Goal: Communication & Community: Answer question/provide support

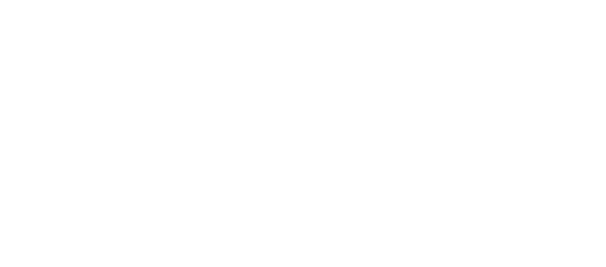
click at [357, 196] on div at bounding box center [303, 133] width 606 height 267
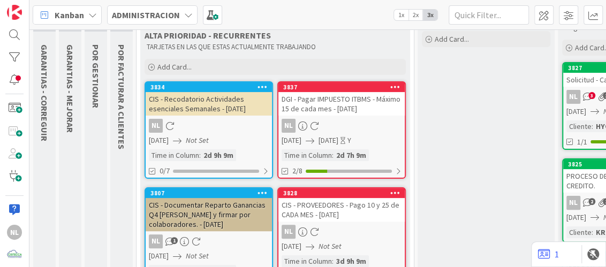
scroll to position [106, 0]
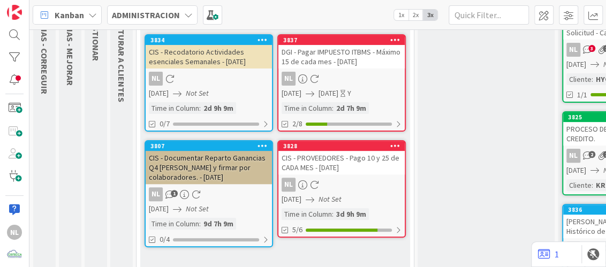
click at [361, 182] on div "NL" at bounding box center [341, 185] width 126 height 14
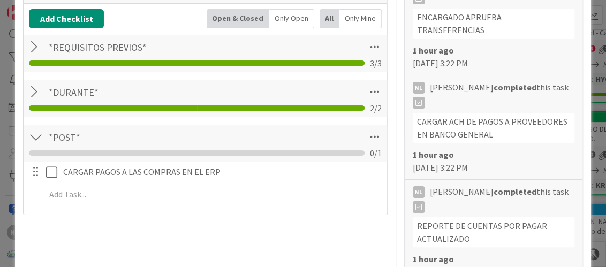
scroll to position [321, 0]
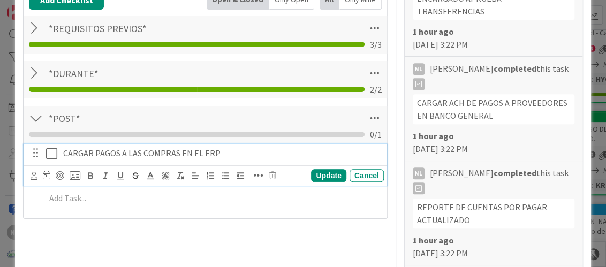
click at [52, 154] on icon at bounding box center [51, 153] width 11 height 13
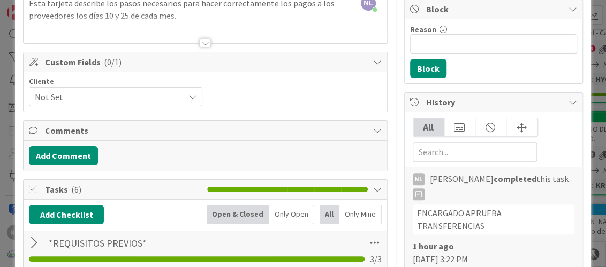
scroll to position [0, 0]
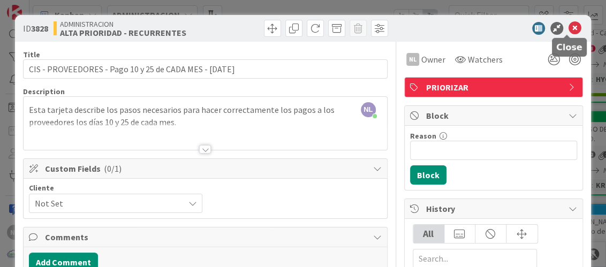
click at [568, 28] on icon at bounding box center [574, 28] width 13 height 13
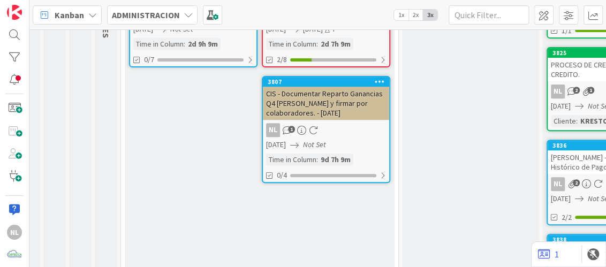
scroll to position [176, 16]
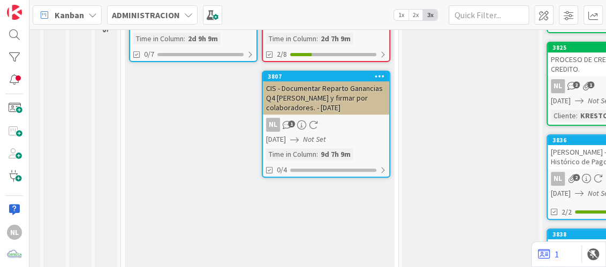
click at [327, 118] on div "NL 1" at bounding box center [326, 125] width 126 height 14
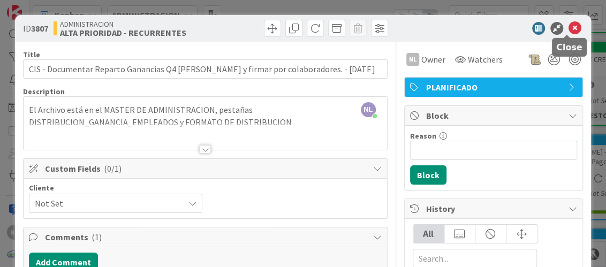
click at [568, 25] on icon at bounding box center [574, 28] width 13 height 13
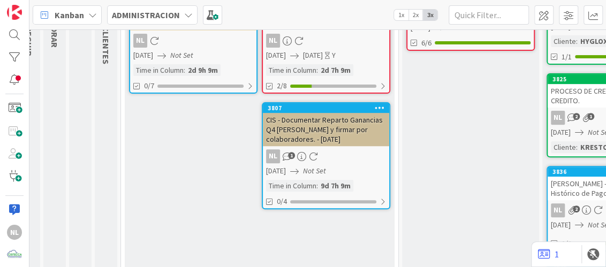
scroll to position [123, 16]
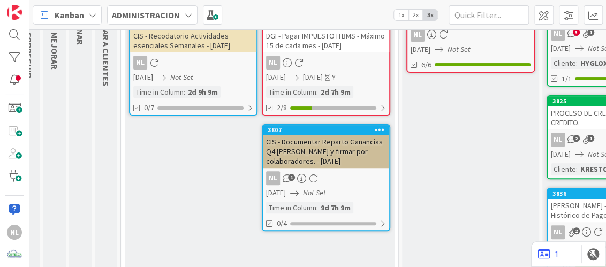
click at [341, 180] on div "NL 1" at bounding box center [326, 178] width 126 height 14
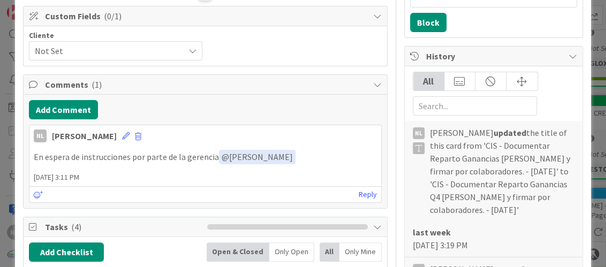
scroll to position [160, 0]
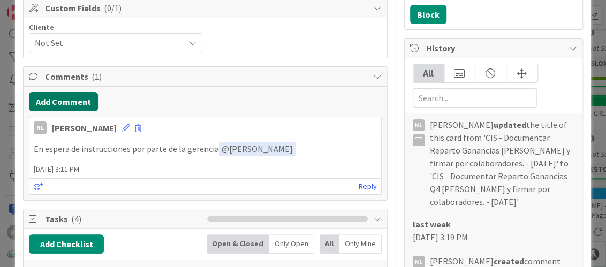
click at [78, 102] on button "Add Comment" at bounding box center [63, 101] width 69 height 19
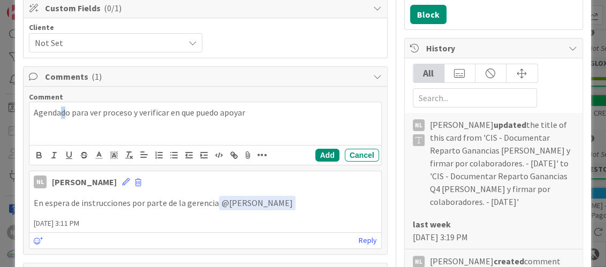
click at [63, 116] on p "Agendado para ver proceso y verificar en que puedo apoyar" at bounding box center [205, 112] width 342 height 12
click at [247, 113] on p "Agendado para ver proceso y verificar en que puedo apoyar" at bounding box center [205, 112] width 342 height 12
click at [244, 113] on p "Agendado para ver proceso y verificar en que puedo apoyar" at bounding box center [205, 112] width 342 height 12
click at [310, 174] on div "Comment Agendado para ver proceso y verificar en que puedo apoyarle ﻿ @ Gabriel…" at bounding box center [205, 170] width 363 height 167
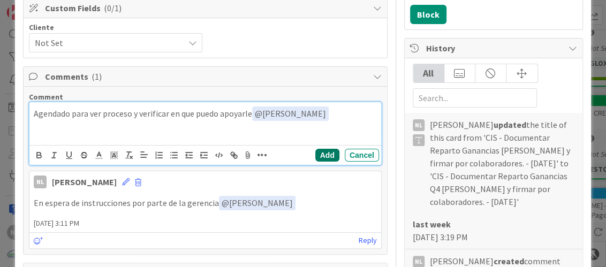
click at [318, 152] on button "Add" at bounding box center [327, 155] width 24 height 13
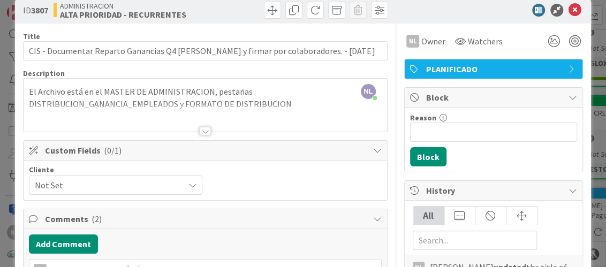
scroll to position [0, 0]
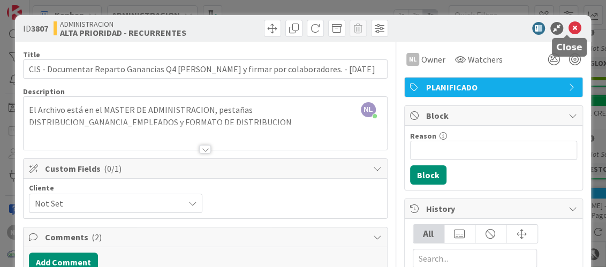
click at [569, 28] on icon at bounding box center [574, 28] width 13 height 13
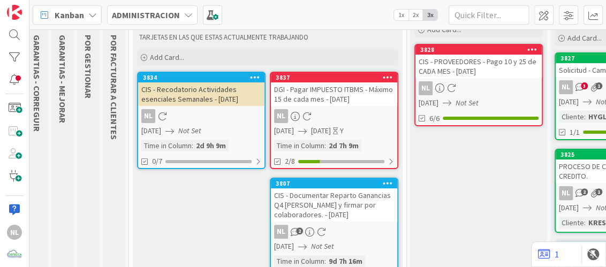
scroll to position [69, 7]
click at [348, 114] on div "NL" at bounding box center [334, 116] width 126 height 14
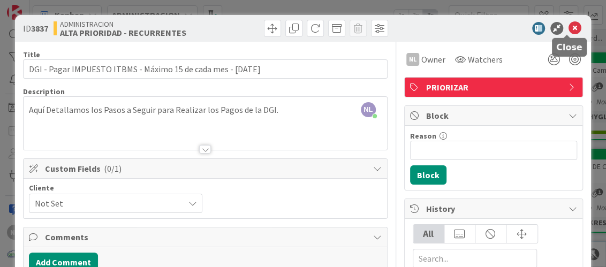
click at [568, 22] on icon at bounding box center [574, 28] width 13 height 13
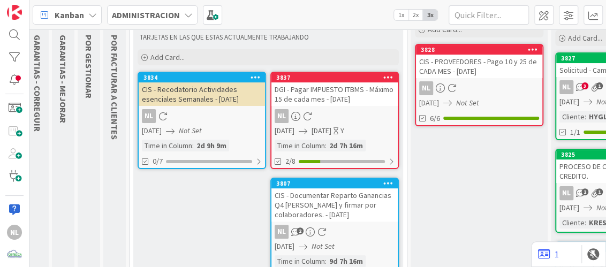
scroll to position [123, 7]
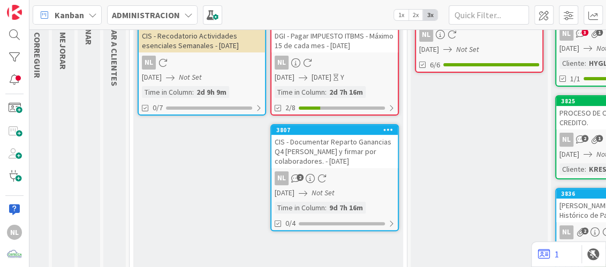
click at [349, 164] on div "CIS - Documentar Reparto Ganancias Q4 [PERSON_NAME] y firmar por colaboradores.…" at bounding box center [334, 151] width 126 height 33
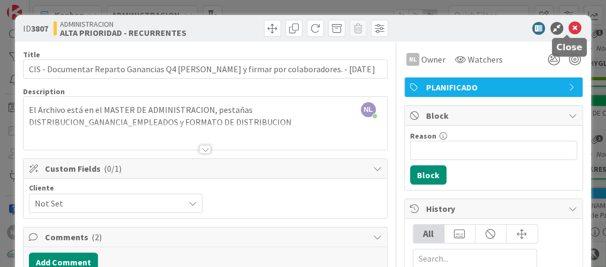
click at [568, 26] on icon at bounding box center [574, 28] width 13 height 13
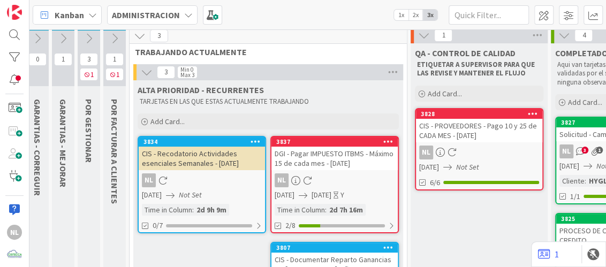
scroll to position [0, 7]
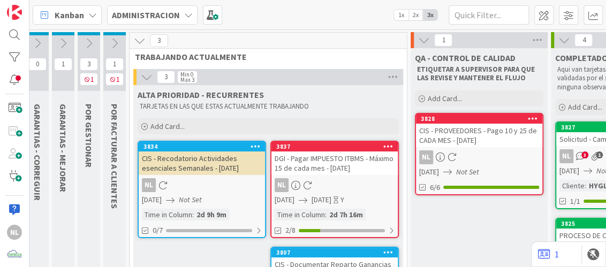
click at [87, 39] on icon at bounding box center [89, 43] width 12 height 12
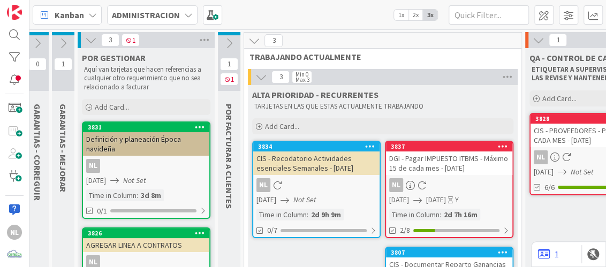
click at [89, 40] on icon at bounding box center [91, 40] width 12 height 12
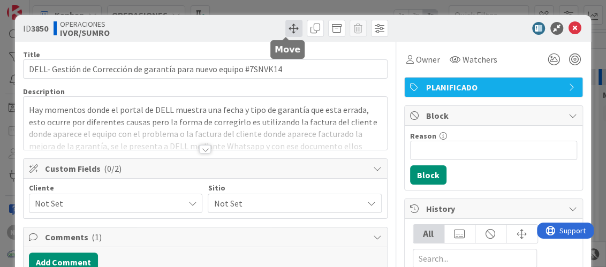
click at [288, 26] on span at bounding box center [293, 28] width 17 height 17
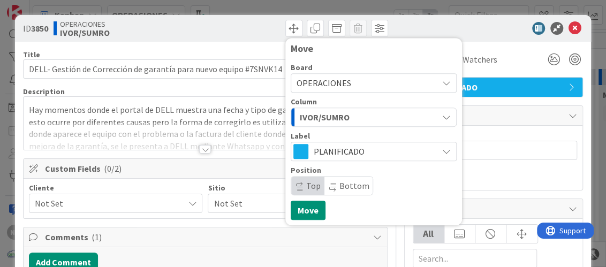
click at [442, 83] on icon at bounding box center [446, 83] width 9 height 9
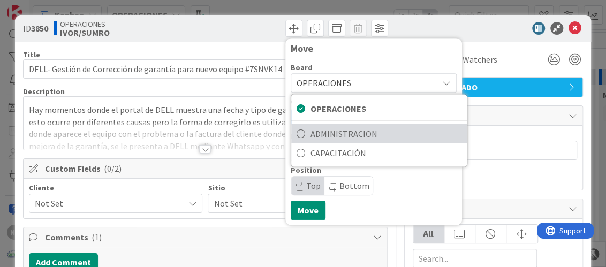
click at [378, 135] on span "ADMINISTRACION" at bounding box center [385, 134] width 151 height 16
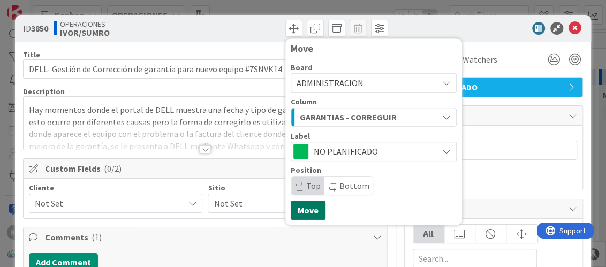
click at [303, 212] on button "Move" at bounding box center [307, 210] width 35 height 19
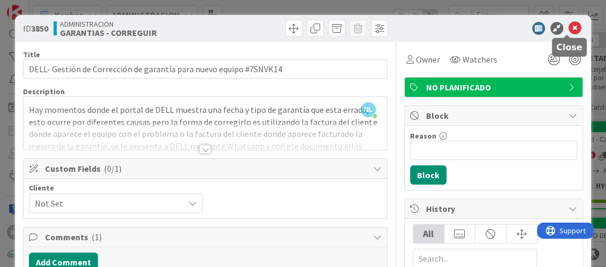
click at [568, 29] on icon at bounding box center [574, 28] width 13 height 13
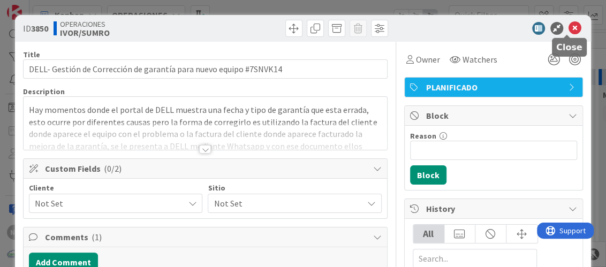
click at [568, 29] on icon at bounding box center [574, 28] width 13 height 13
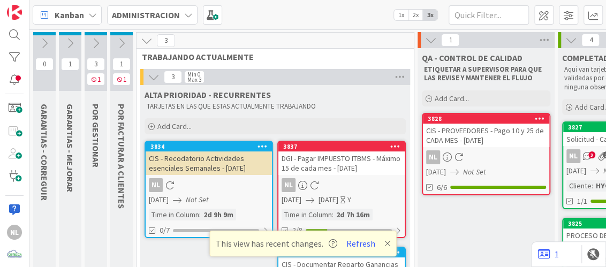
scroll to position [0, 7]
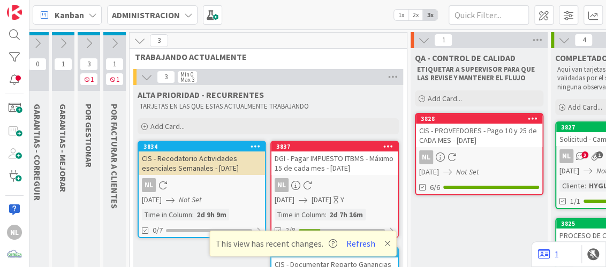
click at [217, 195] on div "08/10/2025 Not Set" at bounding box center [203, 199] width 123 height 11
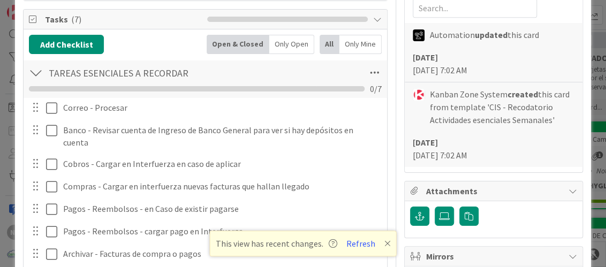
scroll to position [267, 0]
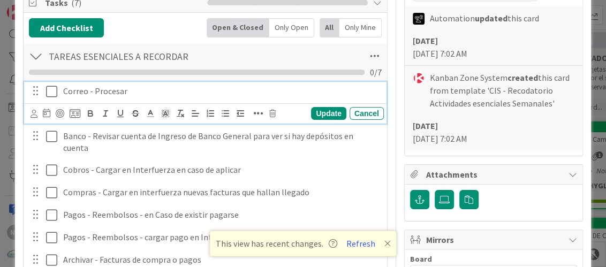
click at [50, 89] on icon at bounding box center [51, 91] width 11 height 13
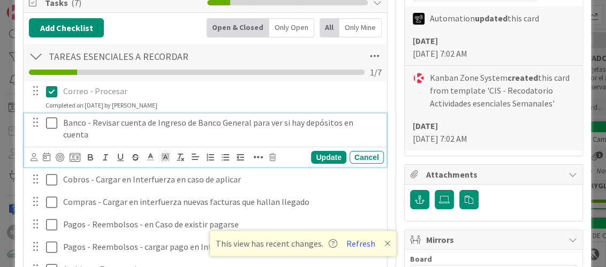
click at [54, 121] on icon at bounding box center [51, 123] width 11 height 13
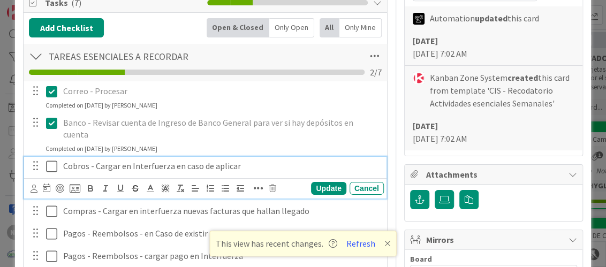
click at [50, 165] on icon at bounding box center [51, 166] width 11 height 13
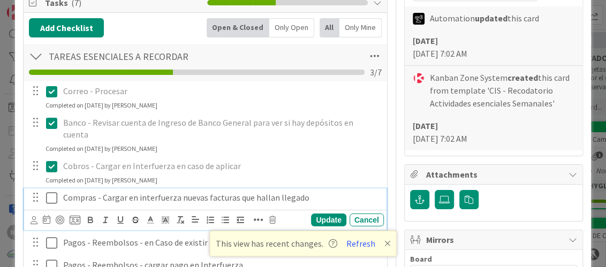
click at [49, 192] on icon at bounding box center [51, 198] width 11 height 13
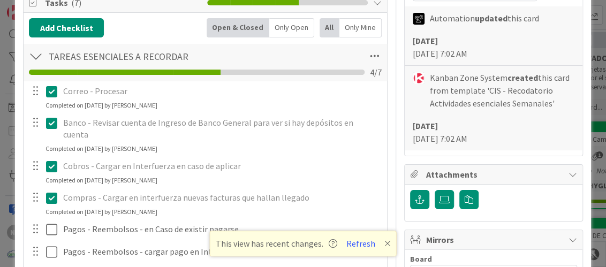
scroll to position [374, 0]
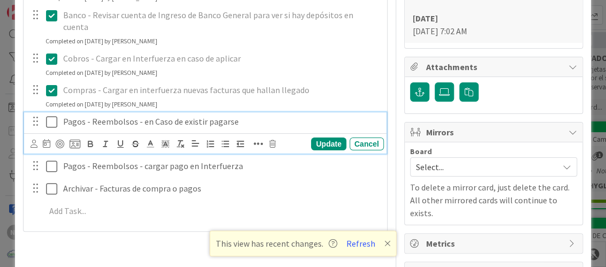
click at [50, 120] on icon at bounding box center [51, 122] width 11 height 13
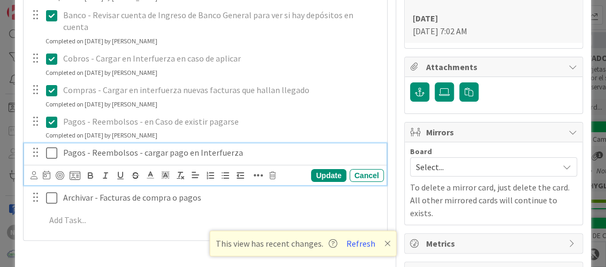
click at [51, 151] on icon at bounding box center [51, 153] width 11 height 13
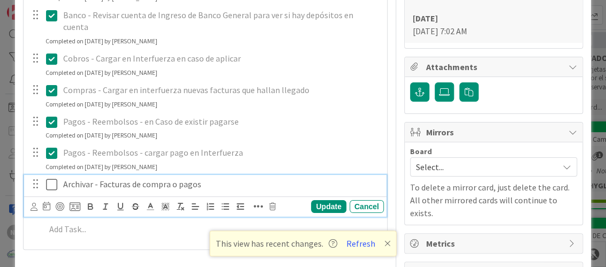
click at [51, 183] on icon at bounding box center [51, 184] width 11 height 13
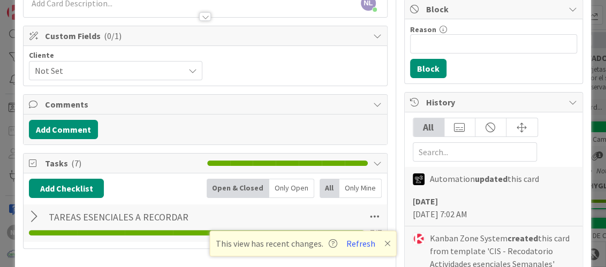
scroll to position [0, 0]
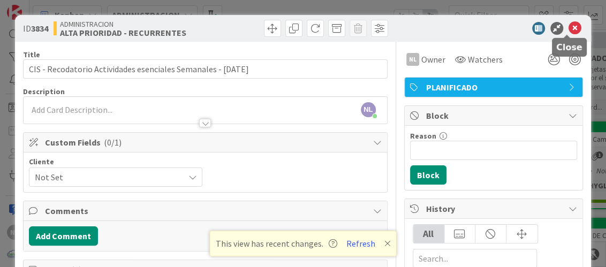
click at [564, 34] on body "NL Kanban ADMINISTRACION 1x 2x 3x 0 GARANTIAS - CORREGUIR Aquí van tarjetas que…" at bounding box center [303, 133] width 606 height 267
click at [568, 25] on icon at bounding box center [574, 28] width 13 height 13
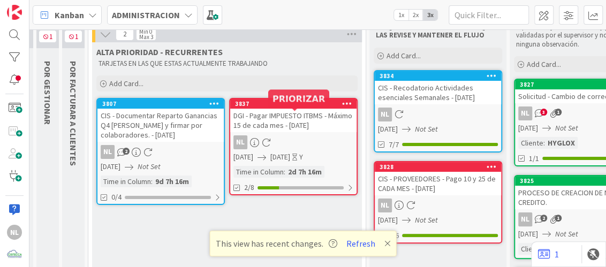
scroll to position [106, 48]
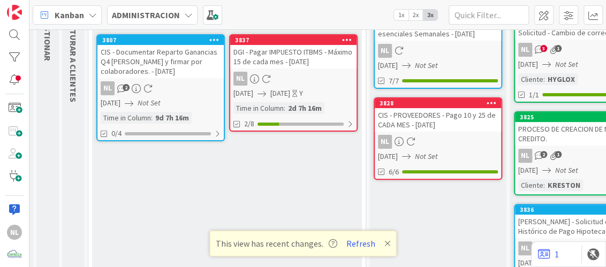
click at [147, 204] on div "ALTA PRIORIDAD - RECURRENTES TARJETAS EN LAS QUE ESTAS ACTUALMENTE TRABAJANDO A…" at bounding box center [227, 183] width 270 height 408
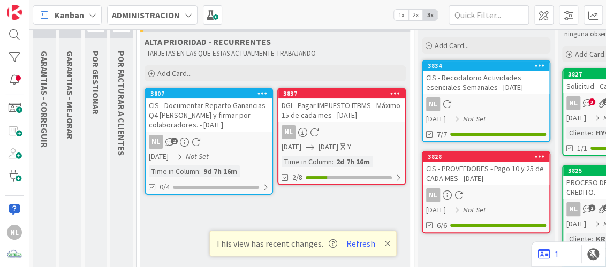
scroll to position [0, 0]
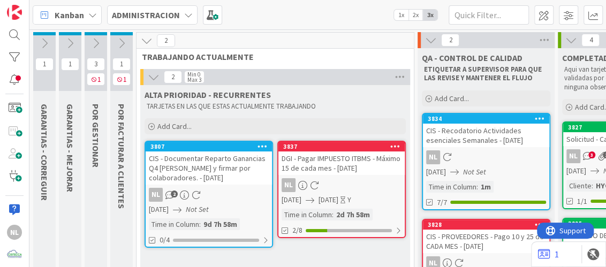
click at [95, 43] on icon at bounding box center [96, 43] width 12 height 12
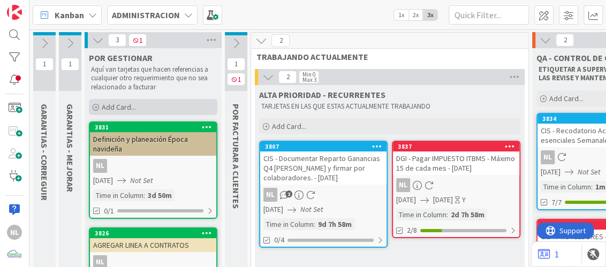
click at [93, 105] on icon at bounding box center [96, 107] width 6 height 6
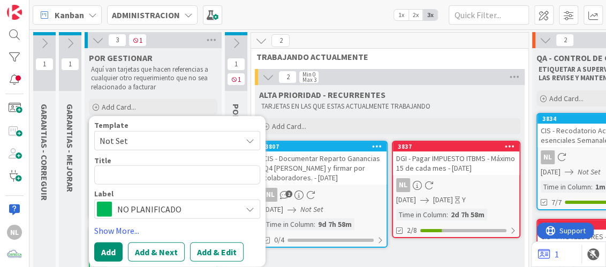
click at [116, 171] on textarea at bounding box center [177, 174] width 166 height 19
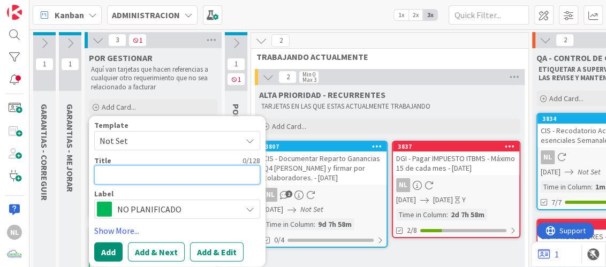
type textarea "x"
type textarea "S"
type textarea "x"
type textarea "SO"
type textarea "x"
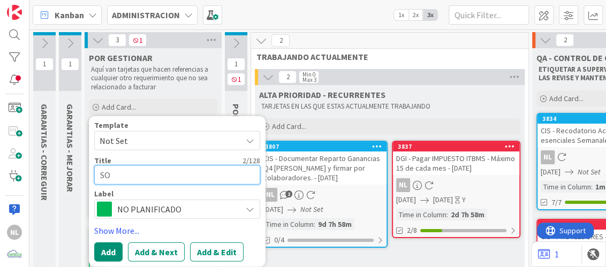
type textarea "SOL"
type textarea "x"
type textarea "SOLI"
type textarea "x"
type textarea "SOLIC"
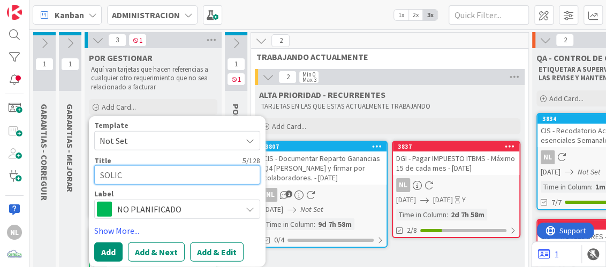
type textarea "x"
type textarea "SOLICI"
type textarea "x"
type textarea "SOLICIT"
type textarea "x"
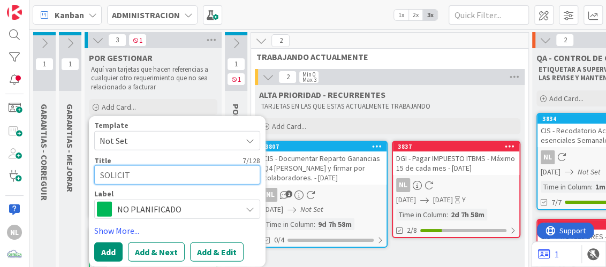
type textarea "SOLICITU"
type textarea "x"
type textarea "SOLICITU"
type textarea "x"
type textarea "SOLICITU D"
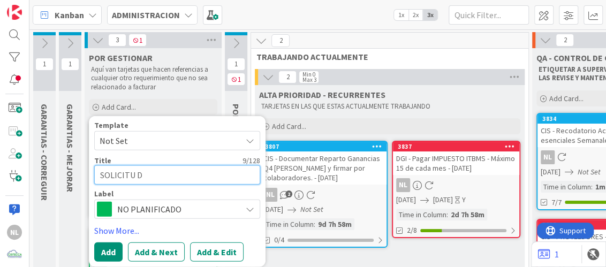
type textarea "x"
type textarea "SOLICITU DE"
click at [134, 174] on textarea "SOLICITU DE" at bounding box center [177, 174] width 166 height 19
click at [132, 173] on textarea "SOLICITU DE" at bounding box center [177, 174] width 166 height 19
type textarea "x"
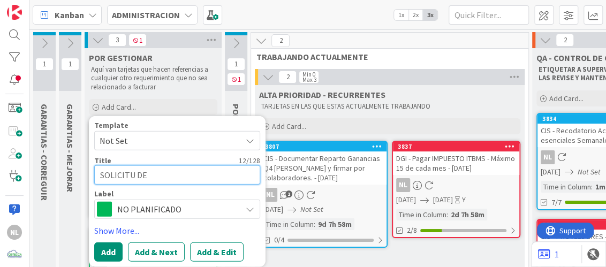
type textarea "SOLICITUD DE"
click at [160, 172] on textarea "SOLICITUD DE" at bounding box center [177, 174] width 166 height 19
type textarea "x"
type textarea "SOLICITUD DE"
type textarea "x"
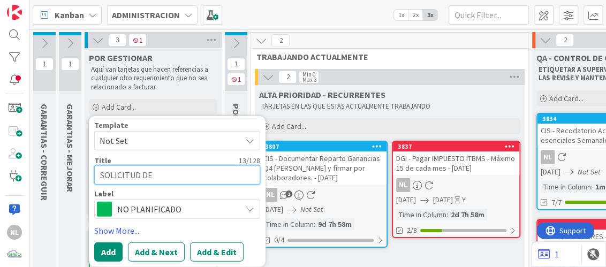
type textarea "SOLICITUD DE G"
type textarea "x"
type textarea "SOLICITUD DE GE"
type textarea "x"
type textarea "SOLICITUD DE GEN"
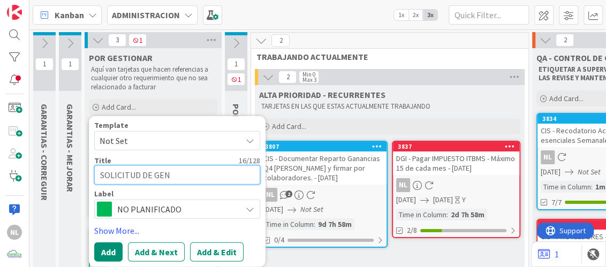
type textarea "x"
type textarea "SOLICITUD DE GENE"
type textarea "x"
type textarea "SOLICITUD DE GENER"
type textarea "x"
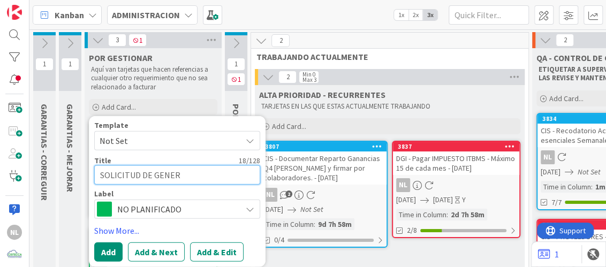
type textarea "SOLICITUD DE GENERA"
type textarea "x"
type textarea "SOLICITUD DE GENERAR"
type textarea "x"
type textarea "SOLICITUD DE GENERAR"
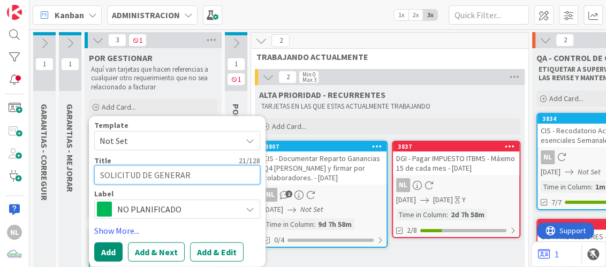
type textarea "x"
type textarea "SOLICITUD DE GENERAR C"
type textarea "x"
type textarea "SOLICITUD DE GENERAR CO"
type textarea "x"
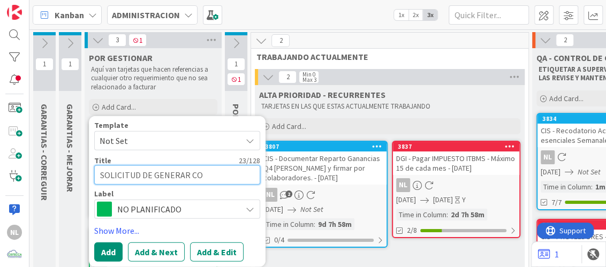
type textarea "SOLICITUD DE GENERAR COD"
type textarea "x"
type textarea "SOLICITUD DE GENERAR CODI"
type textarea "x"
type textarea "SOLICITUD DE GENERAR CODIG"
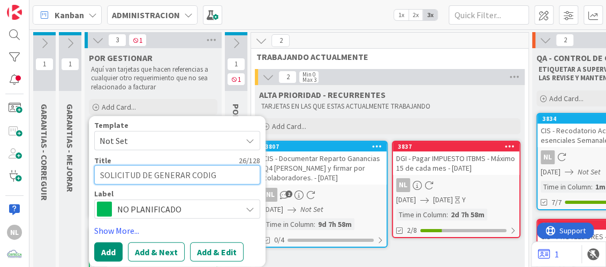
type textarea "x"
type textarea "SOLICITUD DE [PERSON_NAME]"
type textarea "x"
type textarea "SOLICITUD DE GENERAR CODIGOS"
type textarea "x"
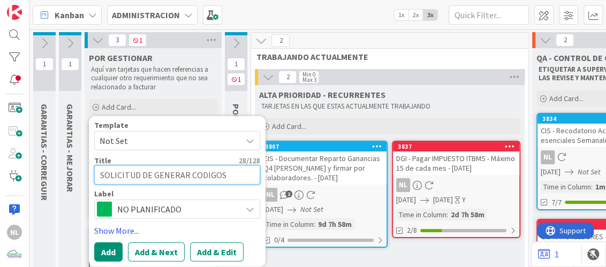
type textarea "SOLICITUD DE GENERAR CODIGOS"
type textarea "x"
type textarea "SOLICITUD DE GENERAR CODIGOS P"
type textarea "x"
type textarea "SOLICITUD DE GENERAR CODIGOS PA"
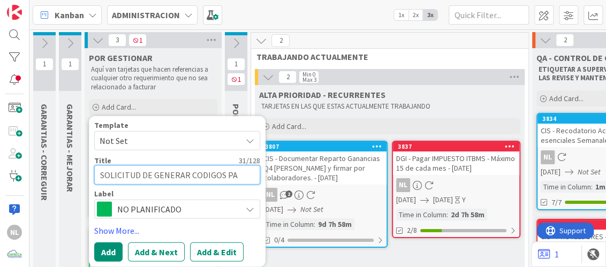
type textarea "x"
type textarea "SOLICITUD DE GENERAR CODIGOS PAR"
type textarea "x"
type textarea "SOLICITUD DE GENERAR CODIGOS PARA"
type textarea "x"
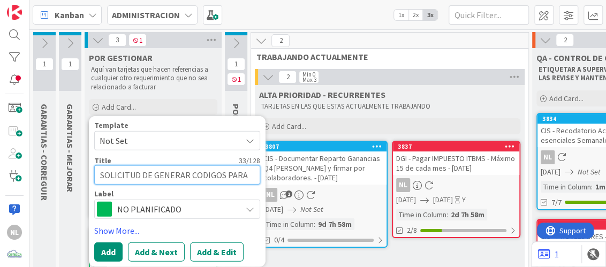
type textarea "SOLICITUD DE GENERAR CODIGOS PARA"
type textarea "x"
type textarea "SOLICITUD DE GENERAR CODIGOS PARA I"
type textarea "x"
type textarea "SOLICITUD DE GENERAR CODIGOS PARA IN"
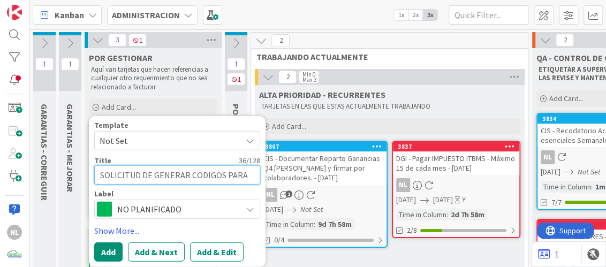
type textarea "x"
type textarea "SOLICITUD DE GENERAR CODIGOS PARA ING"
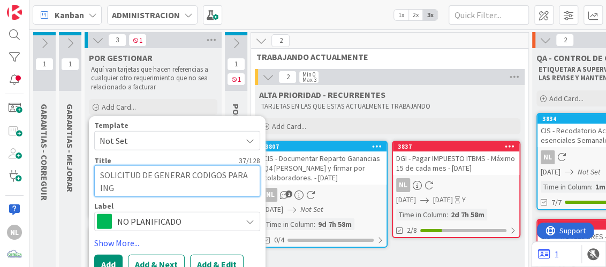
type textarea "x"
type textarea "SOLICITUD DE GENERAR CODIGOS PARA INGR"
type textarea "x"
type textarea "SOLICITUD DE GENERAR CODIGOS PARA INGRE"
type textarea "x"
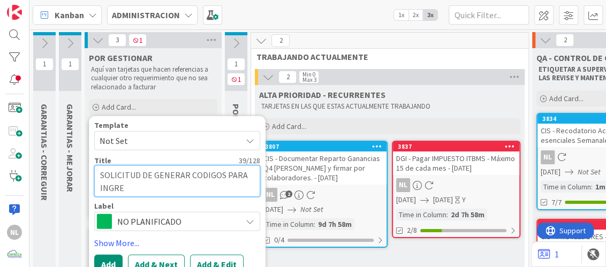
type textarea "SOLICITUD DE GENERAR CODIGOS PARA INGRES"
type textarea "x"
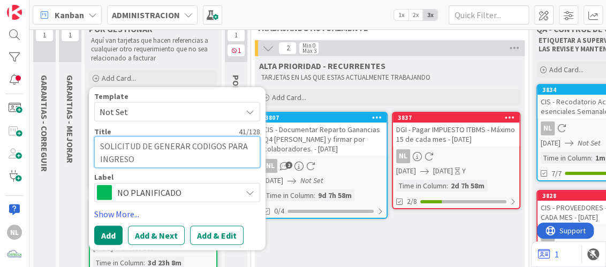
scroll to position [53, 0]
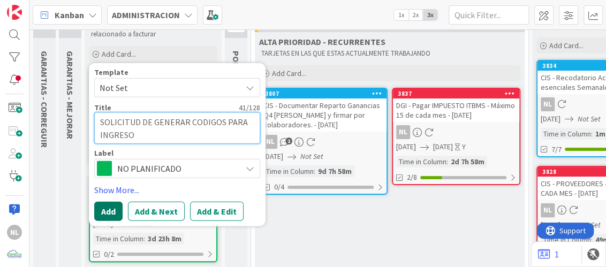
type textarea "SOLICITUD DE GENERAR CODIGOS PARA INGRESO"
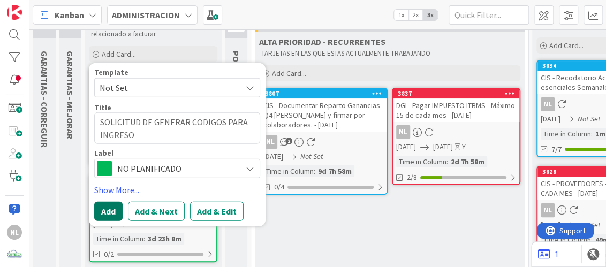
click at [111, 209] on button "Add" at bounding box center [108, 211] width 28 height 19
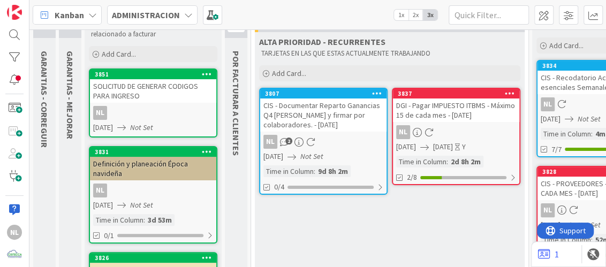
click at [149, 101] on div "SOLICITUD DE GENERAR CODIGOS PARA INGRESO" at bounding box center [153, 91] width 126 height 24
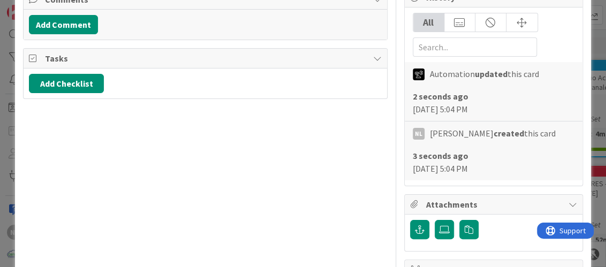
scroll to position [213, 0]
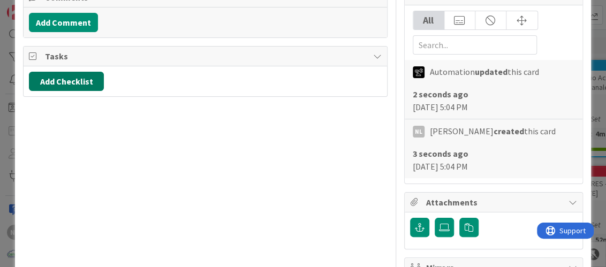
click at [75, 75] on button "Add Checklist" at bounding box center [66, 81] width 75 height 19
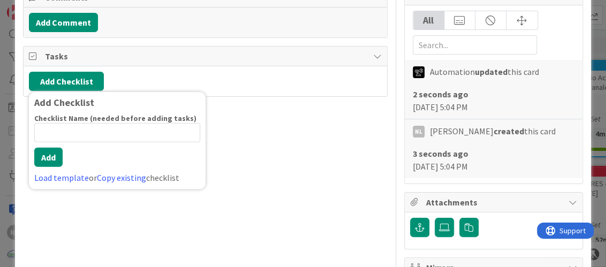
click at [67, 130] on input at bounding box center [117, 132] width 166 height 19
type input "PENDIENTE"
click at [47, 156] on button "Add" at bounding box center [48, 157] width 28 height 19
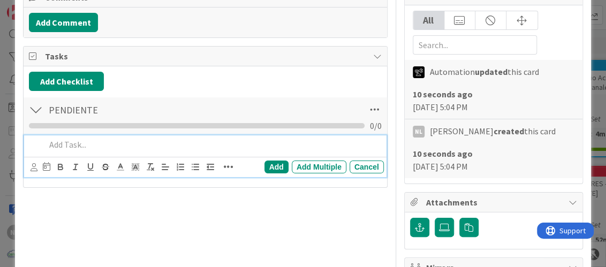
click at [70, 149] on div at bounding box center [212, 144] width 342 height 19
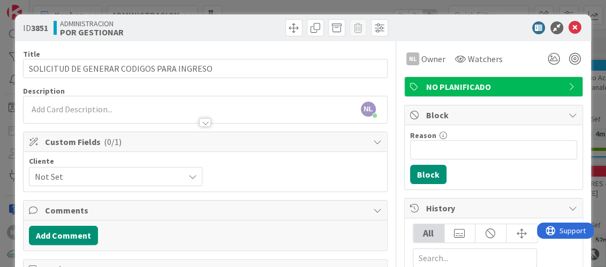
scroll to position [0, 0]
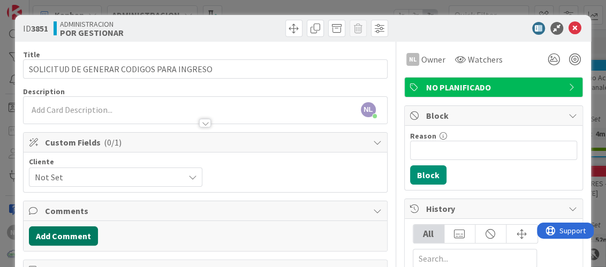
click at [59, 239] on button "Add Comment" at bounding box center [63, 235] width 69 height 19
click at [54, 243] on p at bounding box center [205, 247] width 342 height 12
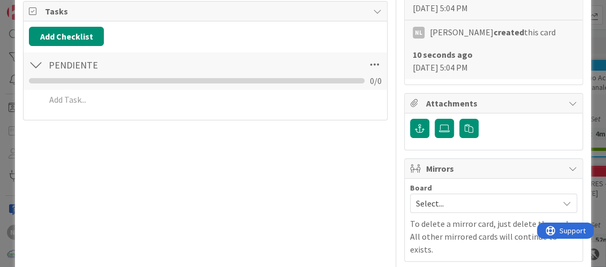
scroll to position [321, 0]
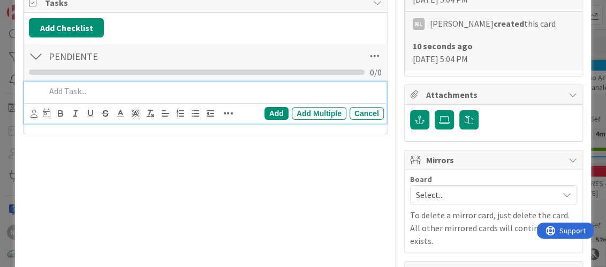
click at [111, 89] on p at bounding box center [211, 91] width 333 height 12
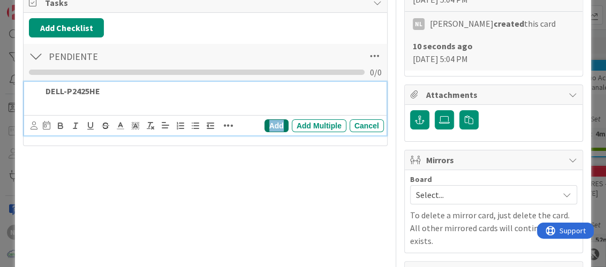
click at [271, 119] on div "Add" at bounding box center [276, 125] width 24 height 13
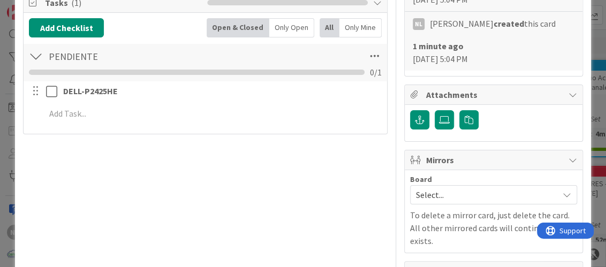
click at [209, 179] on div "Title 41 / 128 SOLICITUD DE GENERAR CODIGOS PARA INGRESO Description NL [PERSON…" at bounding box center [205, 66] width 364 height 691
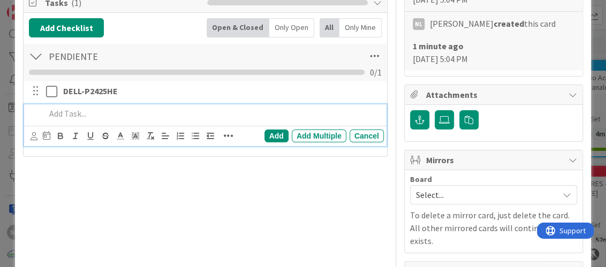
click at [99, 116] on p at bounding box center [211, 114] width 333 height 12
click at [264, 132] on div "Add" at bounding box center [276, 135] width 24 height 13
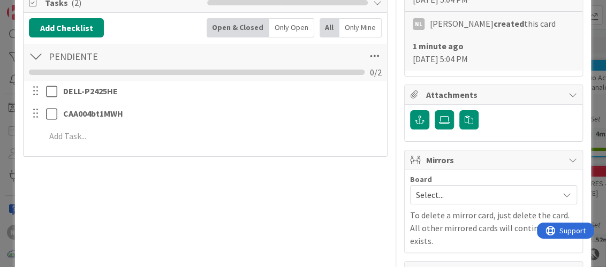
click at [146, 205] on div "Title 41 / 128 SOLICITUD DE GENERAR CODIGOS PARA INGRESO Description NL [PERSON…" at bounding box center [205, 66] width 364 height 691
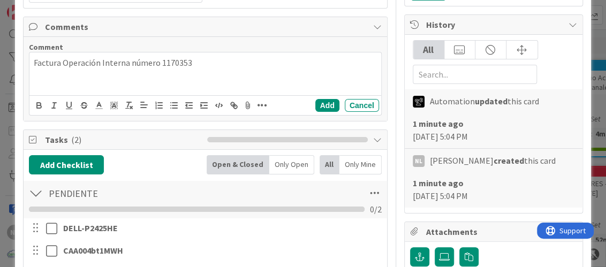
scroll to position [160, 0]
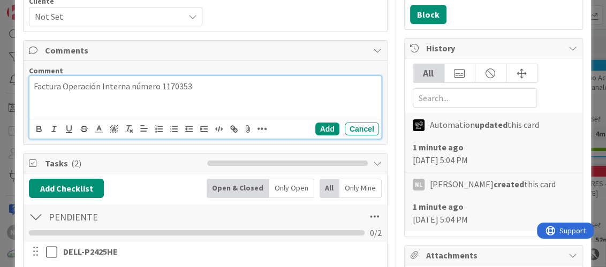
click at [195, 85] on p "Factura Operación Interna número 1170353" at bounding box center [205, 86] width 342 height 12
click at [193, 99] on p "Factura Operación Interna número 1170300" at bounding box center [205, 99] width 342 height 12
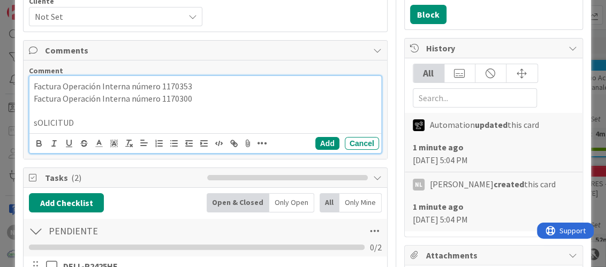
drag, startPoint x: 94, startPoint y: 120, endPoint x: 30, endPoint y: 120, distance: 63.7
click at [30, 120] on div "Factura Operación Interna número 1170353 Factura Operación Interna número 11703…" at bounding box center [204, 104] width 351 height 57
click at [33, 113] on div "Factura Operación Interna número 1170353 Factura Operación Interna número 11703…" at bounding box center [204, 104] width 351 height 57
click at [112, 106] on p "Creación del código." at bounding box center [205, 110] width 342 height 12
click at [102, 108] on p "Creación del código PARA INGRESO" at bounding box center [205, 110] width 342 height 12
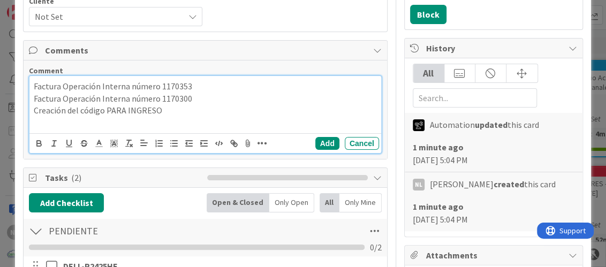
click at [105, 110] on p "Creación del código PARA INGRESO" at bounding box center [205, 110] width 342 height 12
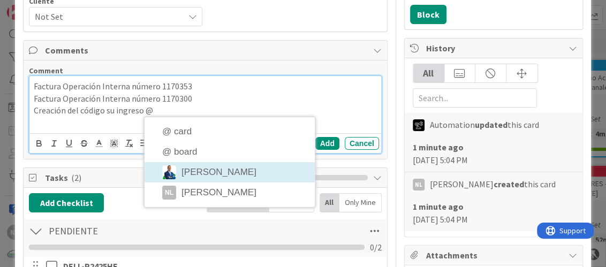
click at [203, 172] on div "Title 41 / 128 SOLICITUD DE GENERAR CODIGOS PARA INGRESO Description NL [PERSON…" at bounding box center [205, 226] width 364 height 691
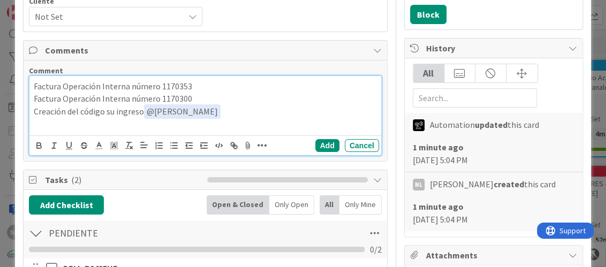
click at [34, 110] on p "Creación del código su ingreso ﻿ @ [PERSON_NAME] ﻿" at bounding box center [205, 111] width 342 height 14
click at [30, 113] on div "Factura Operación Interna número 1170353 Factura Operación Interna número 11703…" at bounding box center [204, 105] width 351 height 59
click at [323, 143] on button "Add" at bounding box center [327, 145] width 24 height 13
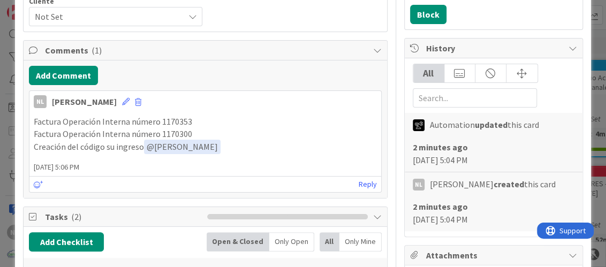
scroll to position [0, 0]
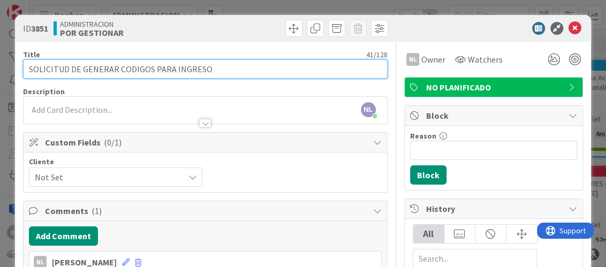
click at [220, 72] on input "SOLICITUD DE GENERAR CODIGOS PARA INGRESO" at bounding box center [205, 68] width 364 height 19
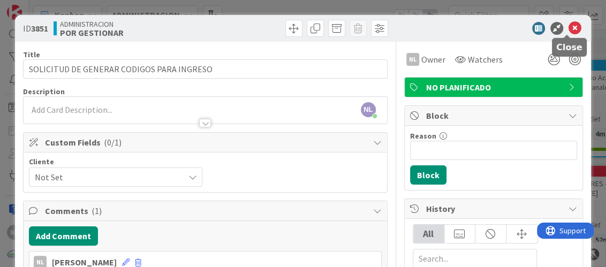
click at [568, 28] on icon at bounding box center [574, 28] width 13 height 13
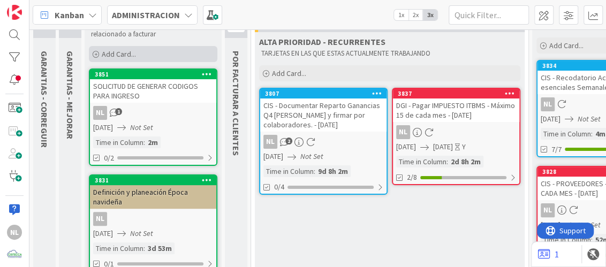
click at [94, 55] on icon at bounding box center [96, 54] width 6 height 6
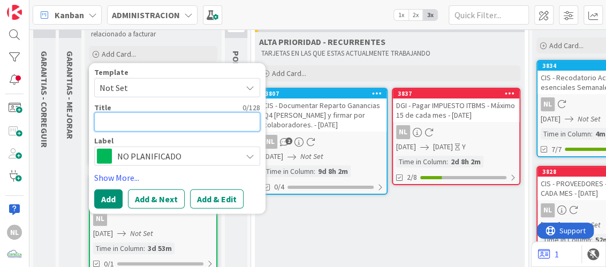
click at [114, 117] on textarea at bounding box center [177, 121] width 166 height 19
click at [106, 121] on textarea at bounding box center [177, 121] width 166 height 19
paste textarea "Reposición de cable de cargador [PERSON_NAME] y [PERSON_NAME]"
type textarea "x"
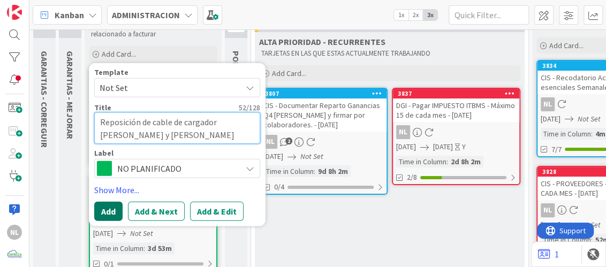
type textarea "Reposición de cable de cargador [PERSON_NAME] y [PERSON_NAME]"
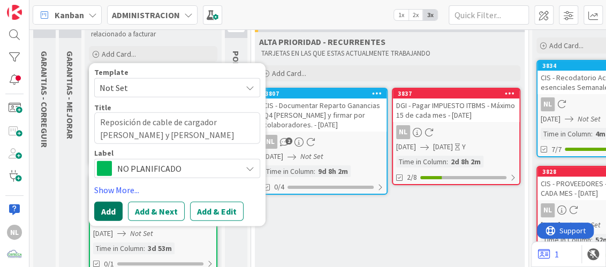
click at [112, 211] on button "Add" at bounding box center [108, 211] width 28 height 19
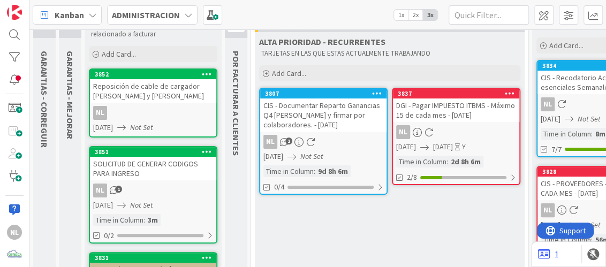
click at [152, 180] on div "3851 SOLICITUD DE GENERAR CODIGOS PARA INGRESO NL 1 [DATE] Not Set Time in Colu…" at bounding box center [153, 194] width 128 height 97
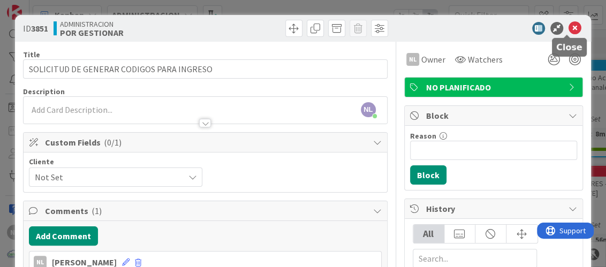
click at [568, 26] on icon at bounding box center [574, 28] width 13 height 13
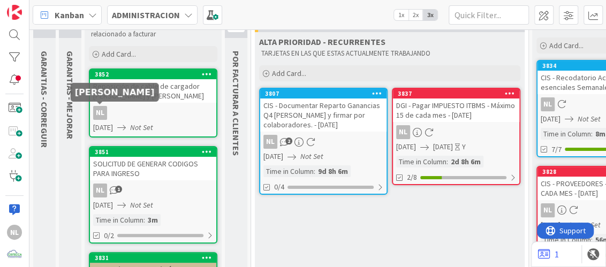
click at [127, 91] on div "Reposición de cable de cargador [PERSON_NAME] y [PERSON_NAME]" at bounding box center [153, 91] width 126 height 24
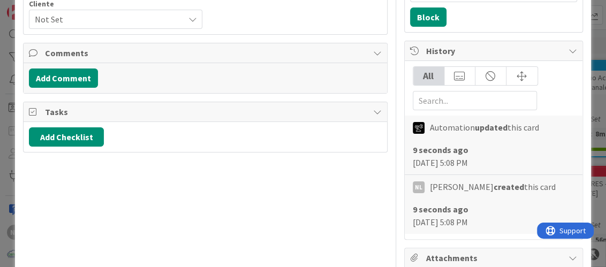
scroll to position [160, 0]
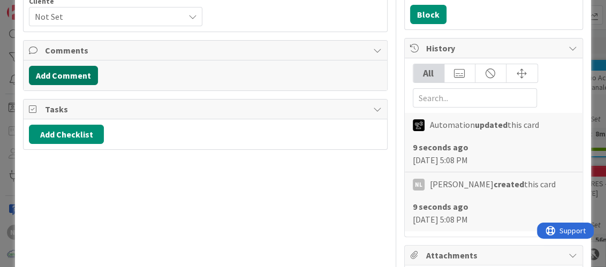
click at [59, 74] on button "Add Comment" at bounding box center [63, 75] width 69 height 19
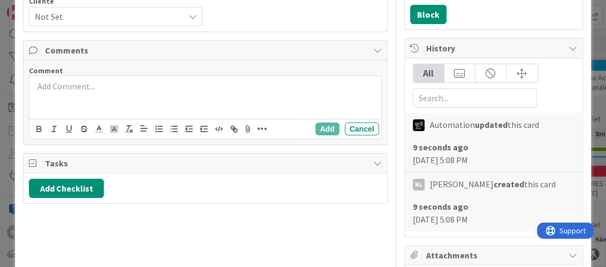
click at [72, 86] on p at bounding box center [205, 86] width 342 height 12
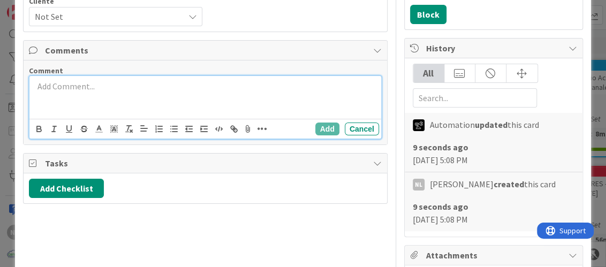
click at [60, 83] on p at bounding box center [205, 86] width 342 height 12
click at [105, 86] on p "Realizaron pago de 32.78" at bounding box center [205, 86] width 342 height 12
click at [315, 125] on button "Add" at bounding box center [327, 129] width 24 height 13
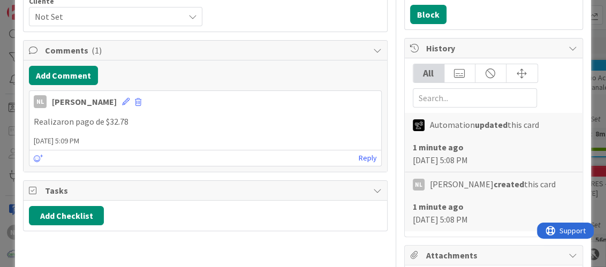
click at [133, 142] on span "[DATE] 5:09 PM" at bounding box center [204, 140] width 351 height 11
click at [139, 122] on p "Realizaron pago de $32.78" at bounding box center [205, 122] width 342 height 12
click at [139, 120] on p "Realizaron pago de $32.78" at bounding box center [205, 122] width 342 height 12
drag, startPoint x: 120, startPoint y: 116, endPoint x: 157, endPoint y: 126, distance: 37.9
click at [121, 117] on p "Realizaron pago de $32.78" at bounding box center [205, 122] width 342 height 12
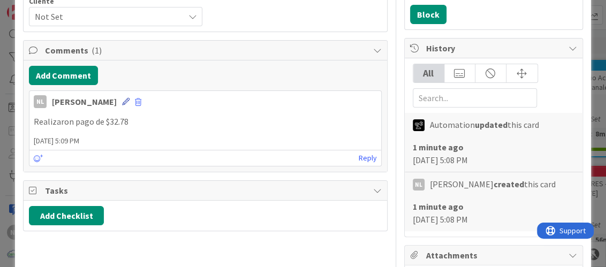
click at [122, 101] on icon at bounding box center [125, 101] width 7 height 7
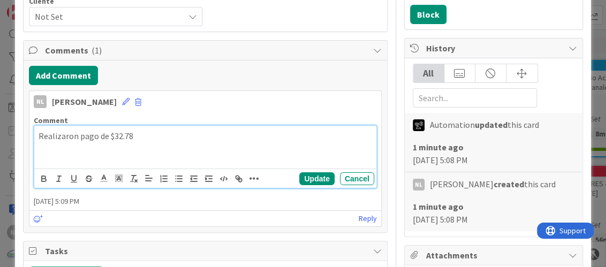
click at [145, 132] on p "Realizaron pago de $32.78" at bounding box center [205, 136] width 333 height 12
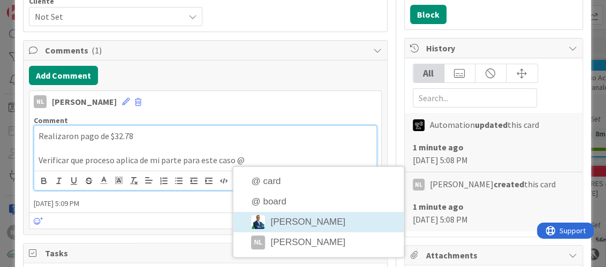
click at [298, 220] on div "NL [PERSON_NAME] [DATE] 5:09 PM Comment Realizaron pago de $32.78 Verificar que…" at bounding box center [205, 159] width 352 height 139
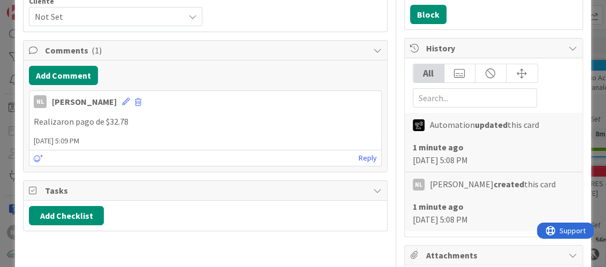
scroll to position [150, 0]
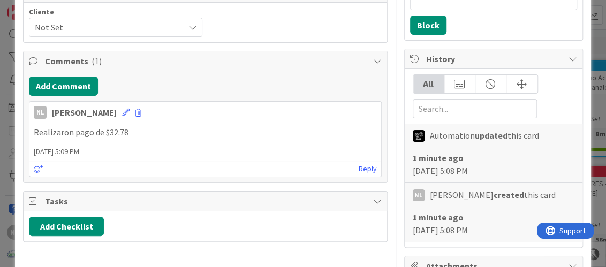
click at [122, 146] on span "[DATE] 5:09 PM" at bounding box center [204, 151] width 351 height 11
click at [49, 137] on div "Realizaron pago de $32.78 @ card @ board [PERSON_NAME] NL [PERSON_NAME]" at bounding box center [204, 132] width 351 height 21
click at [150, 128] on p "Realizaron pago de $32.78" at bounding box center [205, 132] width 342 height 12
click at [121, 135] on p "Realizaron pago de $32.78" at bounding box center [205, 132] width 342 height 12
click at [136, 134] on p "Realizaron pago de $32.78" at bounding box center [205, 132] width 342 height 12
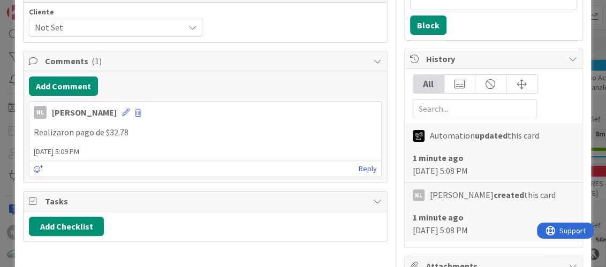
click at [136, 133] on p "Realizaron pago de $32.78" at bounding box center [205, 132] width 342 height 12
click at [135, 130] on p "Realizaron pago de $32.78" at bounding box center [205, 132] width 342 height 12
click at [122, 110] on icon at bounding box center [125, 112] width 7 height 7
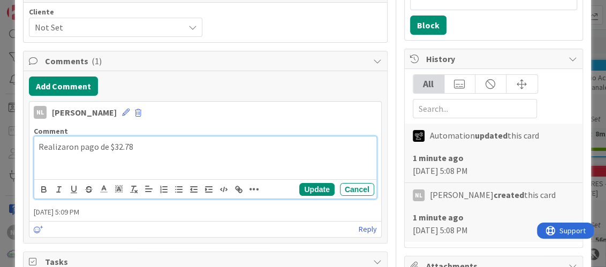
click at [51, 153] on div "Realizaron pago de $32.78" at bounding box center [204, 157] width 341 height 43
click at [140, 144] on p "Realizaron pago de $32.78" at bounding box center [205, 147] width 333 height 12
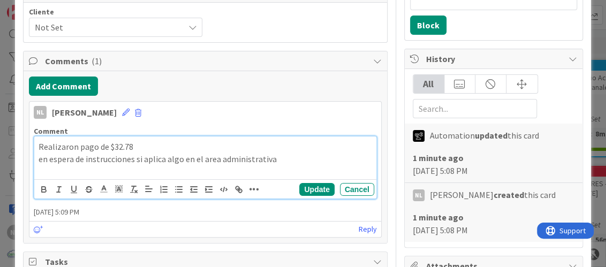
click at [272, 159] on p "en espera de instrucciones si aplica algo en el area administrativa" at bounding box center [205, 159] width 333 height 12
click at [272, 159] on p "en espera de instrucciones si aplica algo en el area administrativa q" at bounding box center [205, 159] width 333 height 12
click at [39, 158] on p "en espera de instrucciones si aplica algo en el área administrativa" at bounding box center [205, 159] width 333 height 12
click at [35, 156] on div "Realizaron pago de $32.78 En espera de instrucciones si aplica algo en el área …" at bounding box center [204, 157] width 341 height 43
click at [93, 223] on div "NL [PERSON_NAME] [DATE] 5:09 PM Comment Realizaron pago de $32.78 ﻿ @ [PERSON_N…" at bounding box center [205, 169] width 352 height 136
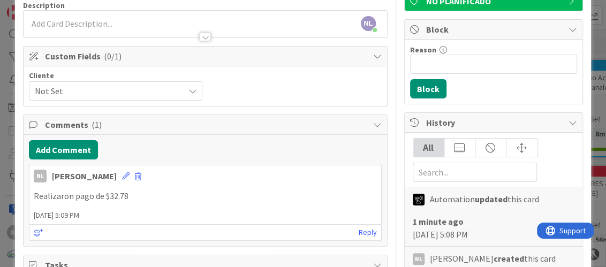
scroll to position [193, 0]
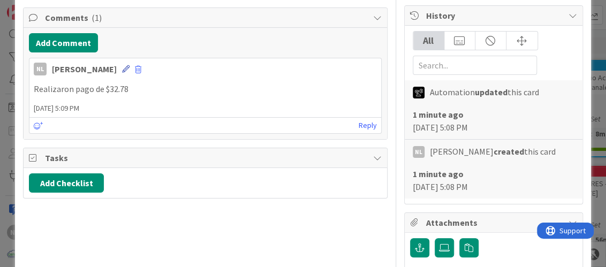
click at [122, 68] on icon at bounding box center [125, 68] width 7 height 7
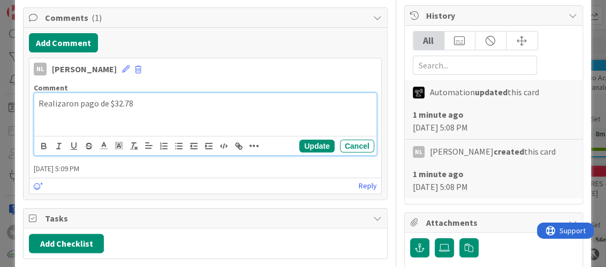
click at [141, 103] on p "Realizaron pago de $32.78" at bounding box center [205, 103] width 333 height 12
click at [180, 179] on div "NL [PERSON_NAME] [DATE] 5:09 PM Comment Realizaron pago de $32.78 En espera de …" at bounding box center [205, 126] width 352 height 136
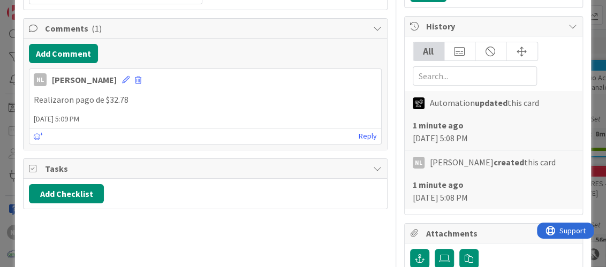
scroll to position [213, 0]
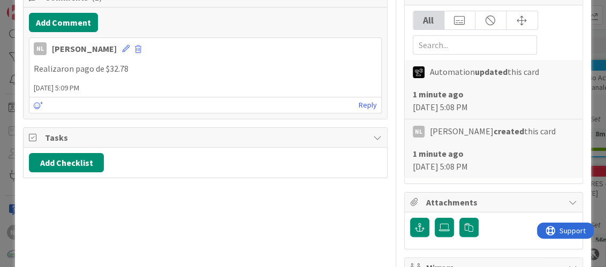
click at [144, 67] on p "Realizaron pago de $32.78" at bounding box center [205, 69] width 342 height 12
click at [142, 66] on p "Realizaron pago de $32.78" at bounding box center [205, 69] width 342 height 12
click at [129, 66] on p "Realizaron pago de $32.78" at bounding box center [205, 69] width 342 height 12
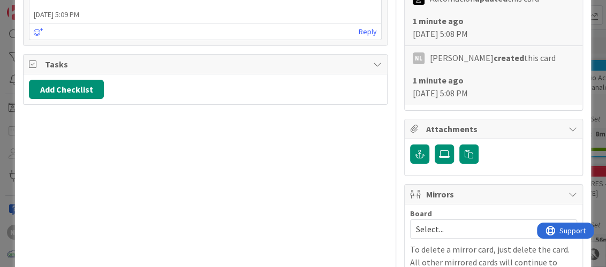
scroll to position [73, 0]
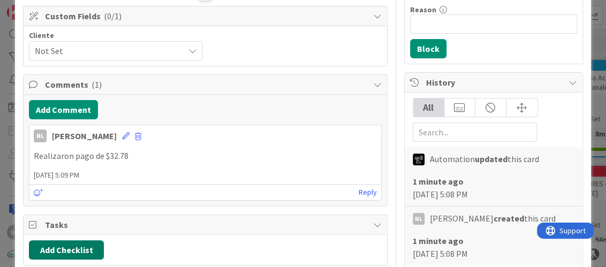
click at [82, 247] on button "Add Checklist" at bounding box center [66, 249] width 75 height 19
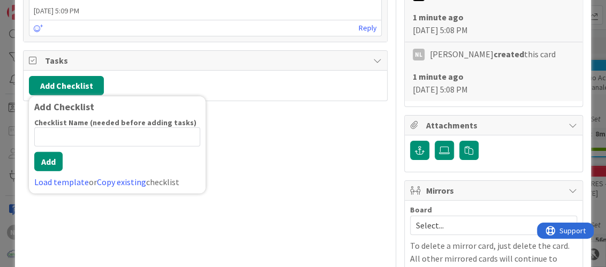
click at [295, 136] on div "Title 52 / 128 Reposición de cable de cargador [PERSON_NAME] y [PERSON_NAME] De…" at bounding box center [205, 96] width 364 height 691
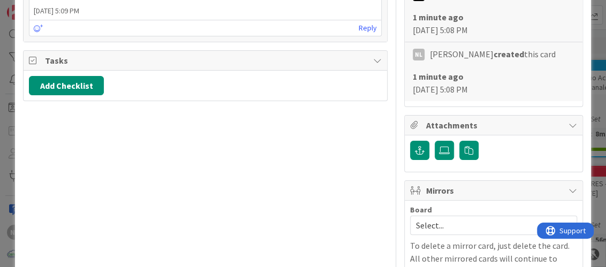
scroll to position [76, 0]
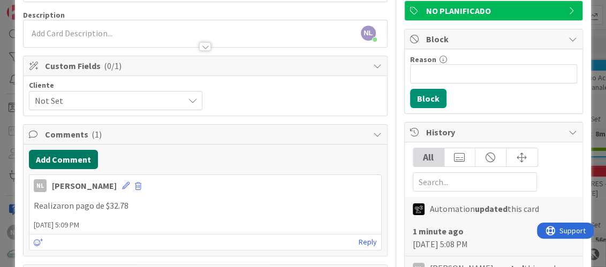
click at [57, 158] on button "Add Comment" at bounding box center [63, 159] width 69 height 19
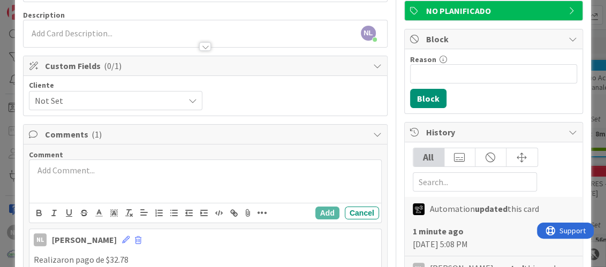
click at [57, 167] on p at bounding box center [205, 170] width 342 height 12
click at [95, 226] on div "Comment ﻿ @ [PERSON_NAME] ﻿ @ card @ board [PERSON_NAME] NL [PERSON_NAME] Add C…" at bounding box center [205, 226] width 363 height 165
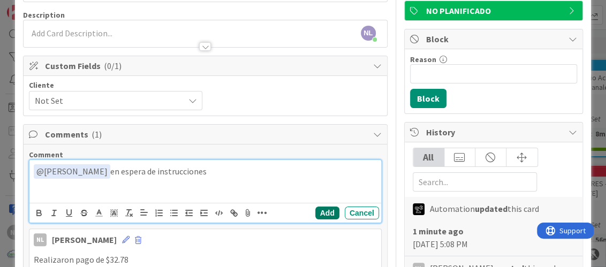
click at [319, 211] on button "Add" at bounding box center [327, 212] width 24 height 13
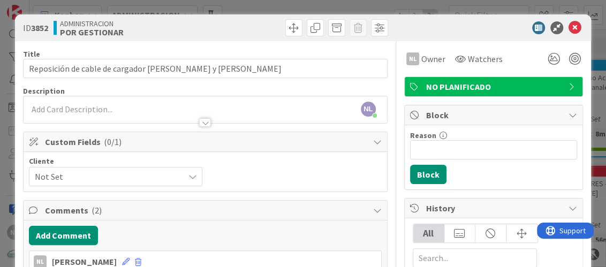
scroll to position [0, 0]
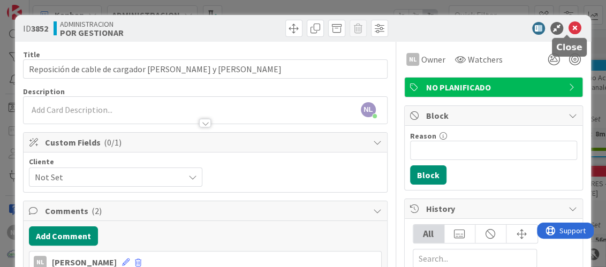
click at [568, 27] on icon at bounding box center [574, 28] width 13 height 13
